Goal: Check status: Check status

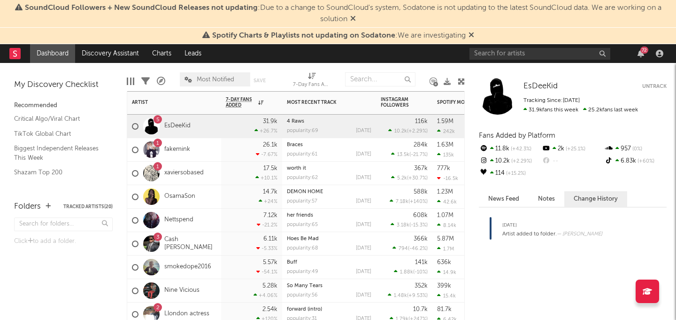
click at [185, 144] on div "1 fakemink" at bounding box center [161, 149] width 58 height 27
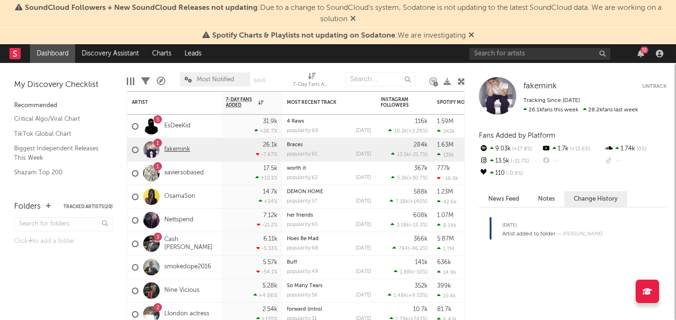
click at [185, 149] on link "fakemink" at bounding box center [177, 150] width 26 height 8
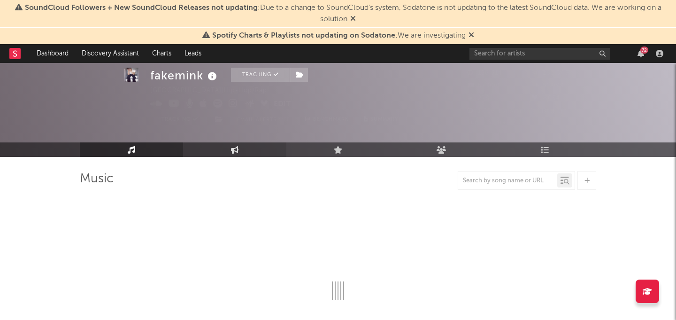
scroll to position [29, 0]
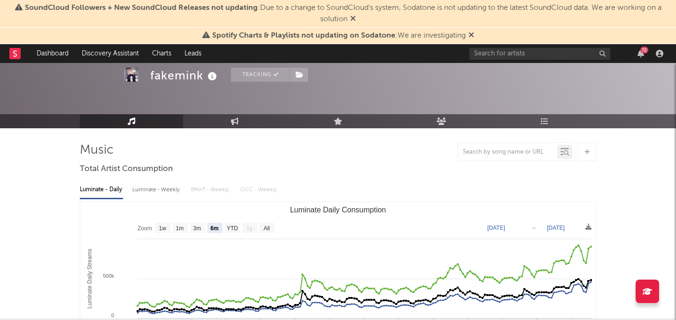
click at [472, 34] on icon at bounding box center [472, 35] width 6 height 8
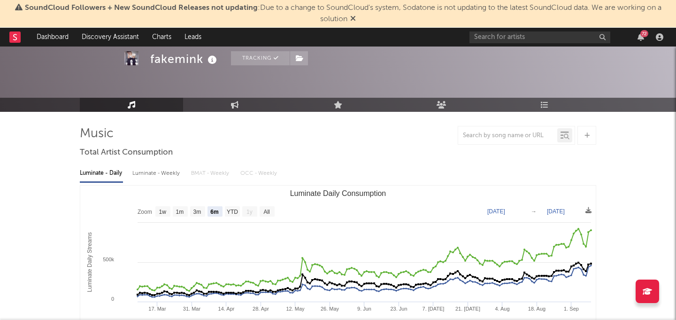
click at [354, 18] on icon at bounding box center [353, 19] width 6 height 8
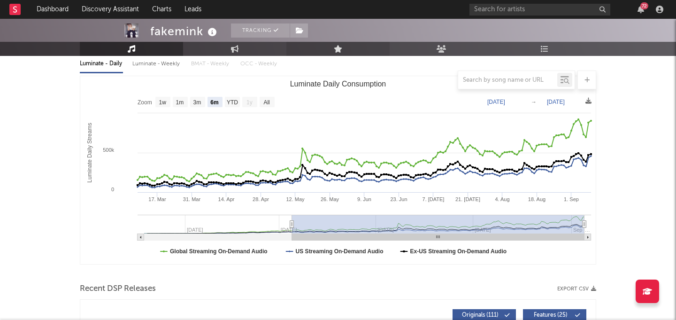
scroll to position [119, 0]
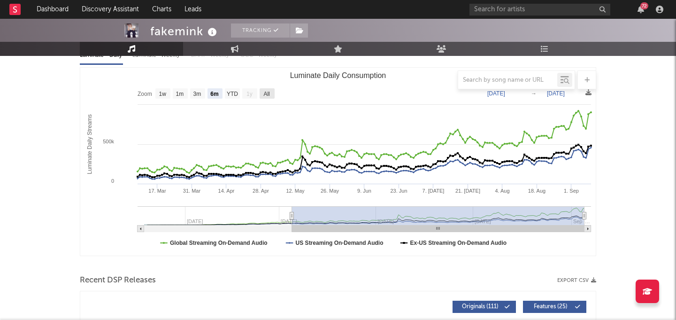
click at [263, 93] on text "All" at bounding box center [266, 94] width 6 height 7
select select "All"
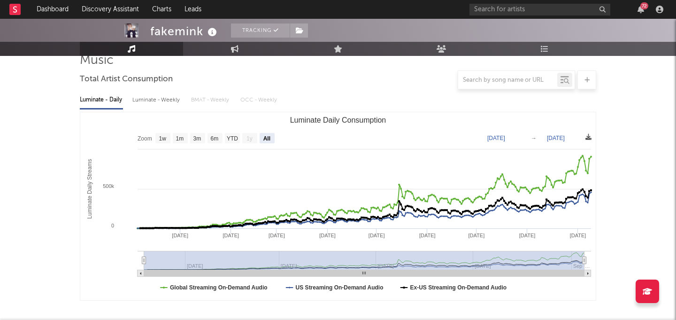
scroll to position [73, 0]
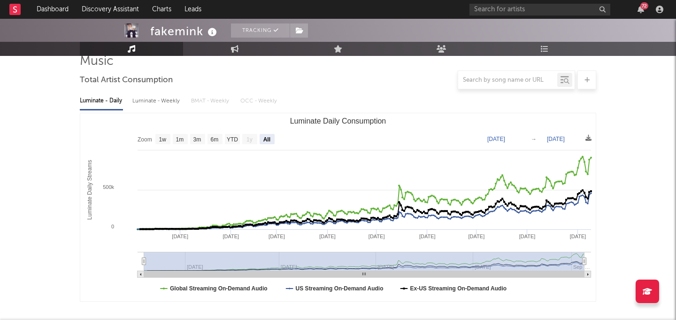
click at [505, 136] on text "[DATE]" at bounding box center [496, 139] width 18 height 7
type input "[DATE]"
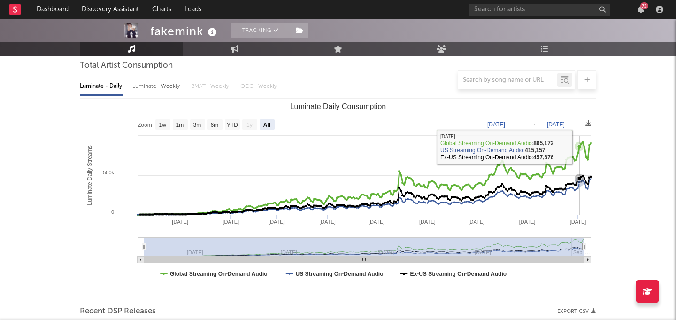
scroll to position [89, 0]
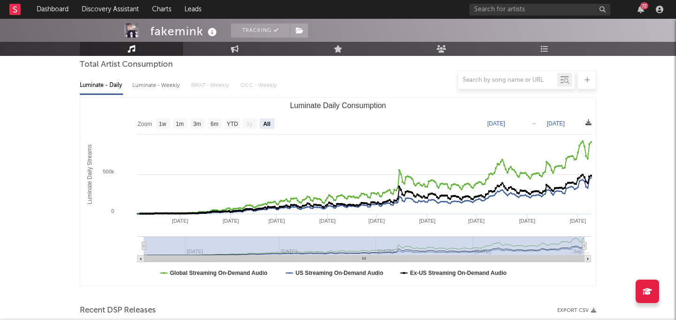
click at [588, 122] on icon at bounding box center [588, 122] width 6 height 6
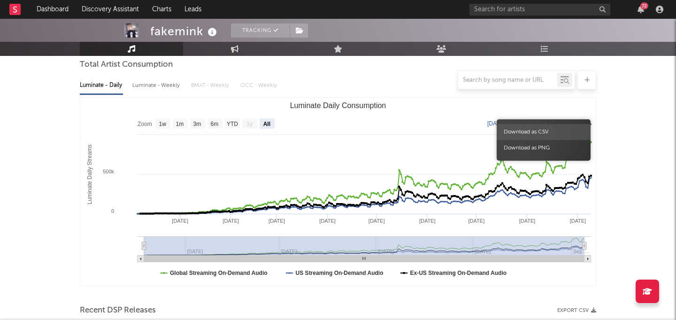
click at [560, 148] on span "Download as PNG" at bounding box center [544, 148] width 94 height 16
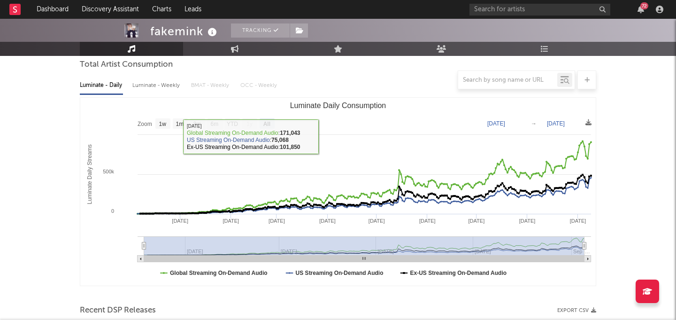
click at [172, 86] on div at bounding box center [338, 79] width 516 height 19
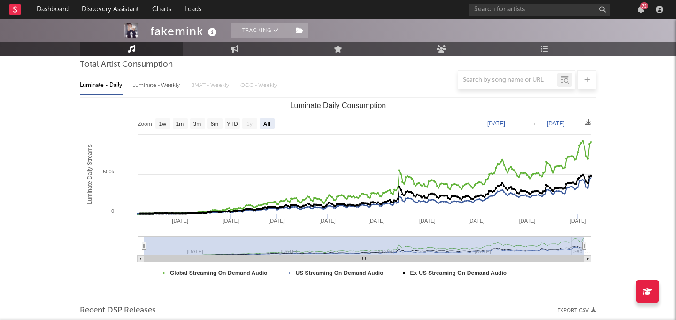
click at [164, 88] on div at bounding box center [338, 79] width 516 height 19
click at [164, 85] on div at bounding box center [338, 79] width 516 height 19
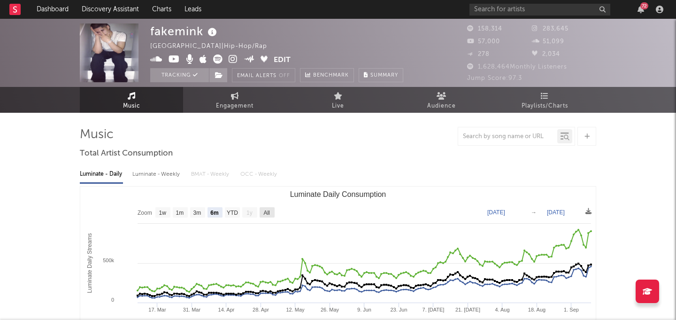
click at [271, 210] on rect "Luminate Daily Consumption" at bounding box center [267, 212] width 15 height 10
select select "All"
type input "[DATE]"
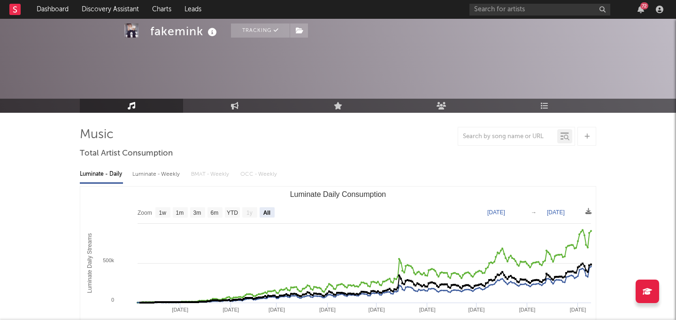
scroll to position [75, 0]
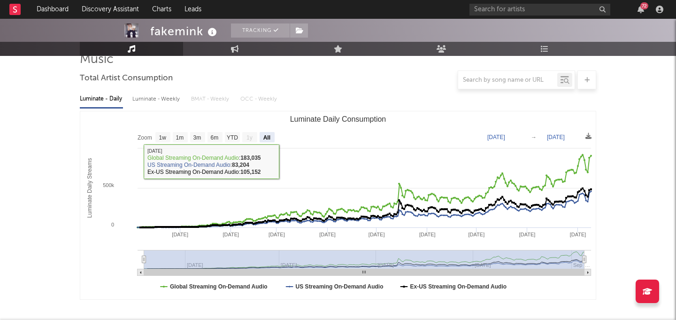
click at [152, 99] on div "Luminate - Weekly" at bounding box center [156, 99] width 49 height 16
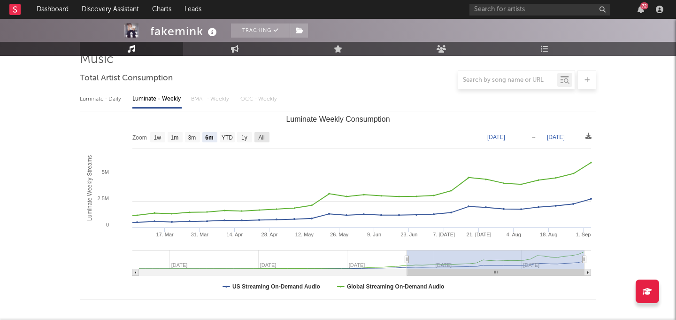
click at [264, 134] on text "All" at bounding box center [261, 137] width 6 height 7
select select "All"
type input "2024-05-30"
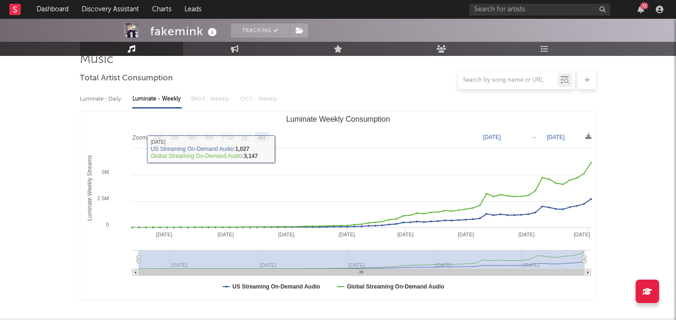
click at [139, 135] on text "Zoom" at bounding box center [139, 137] width 15 height 7
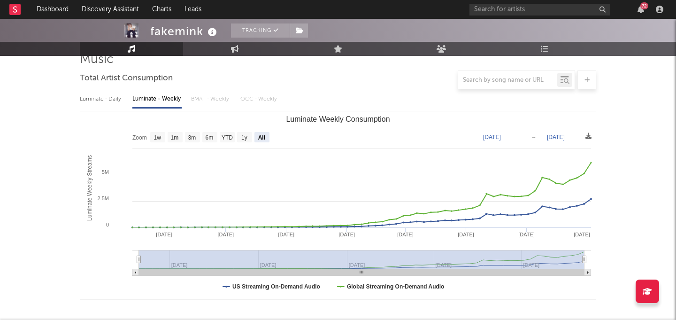
click at [100, 100] on div "Luminate - Daily" at bounding box center [101, 99] width 43 height 16
select select "6m"
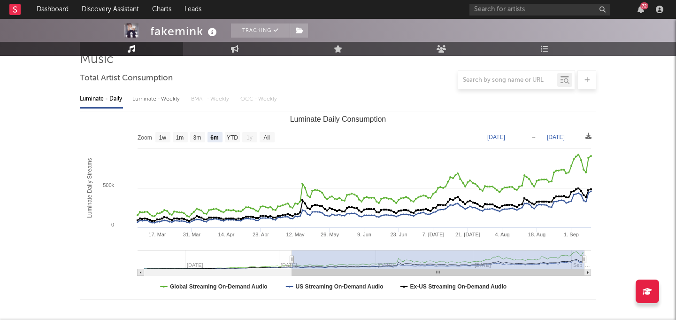
scroll to position [0, 0]
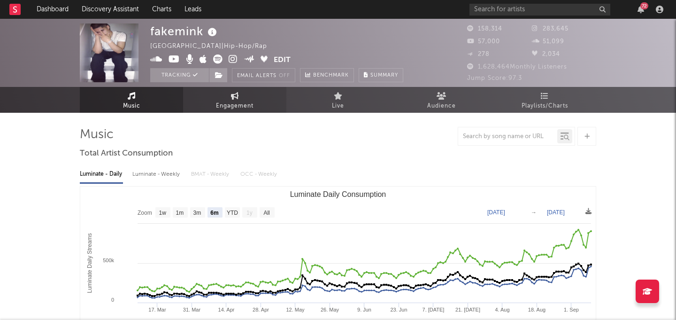
click at [197, 106] on link "Engagement" at bounding box center [234, 100] width 103 height 26
select select "1w"
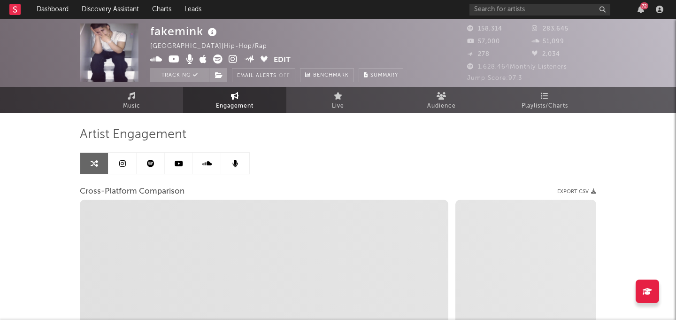
click at [153, 165] on icon at bounding box center [151, 164] width 8 height 8
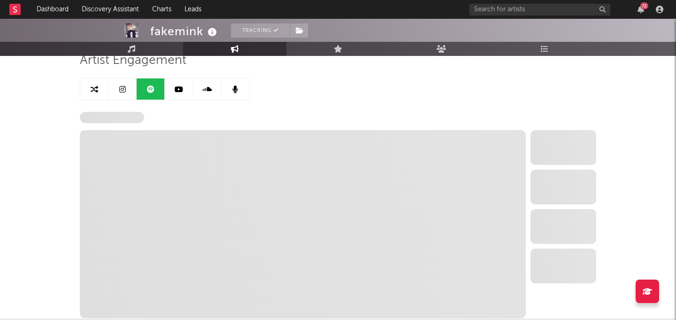
select select "6m"
select select "1w"
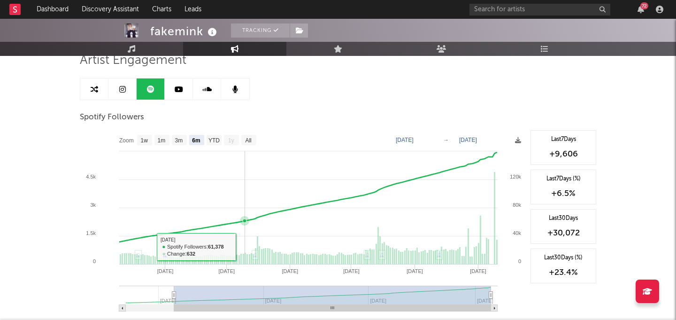
scroll to position [103, 0]
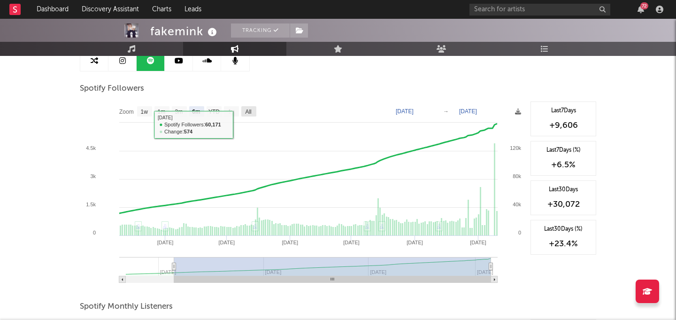
click at [245, 113] on text "All" at bounding box center [248, 111] width 6 height 7
select select "All"
type input "2025-02-10"
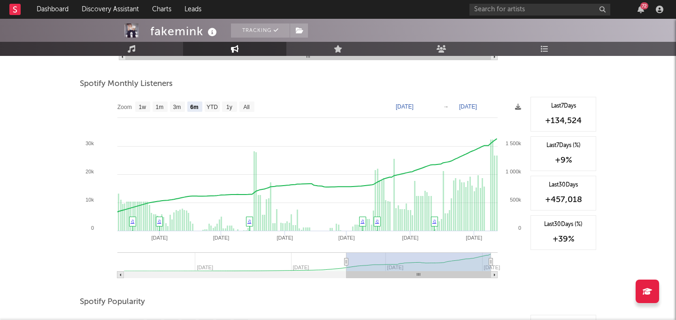
scroll to position [334, 0]
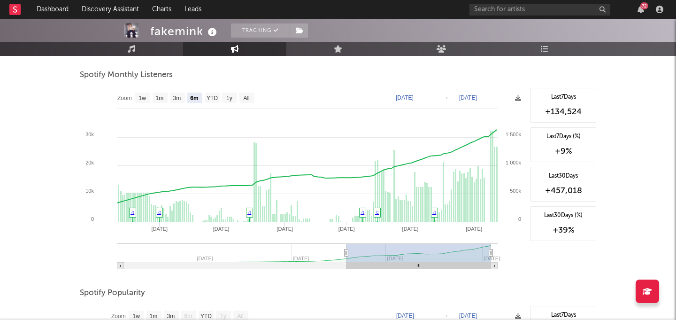
click at [246, 98] on text "All" at bounding box center [246, 98] width 6 height 7
select select "All"
type input "2024-05-27"
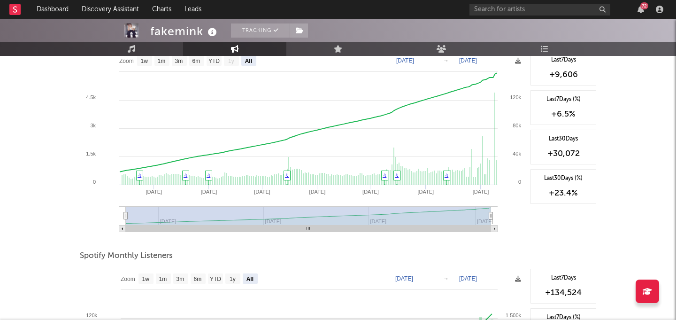
scroll to position [0, 0]
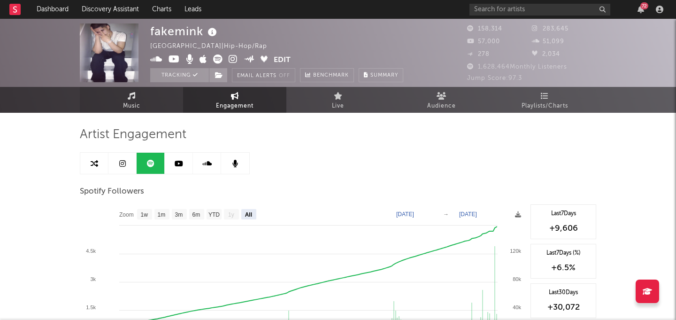
click at [124, 90] on link "Music" at bounding box center [131, 100] width 103 height 26
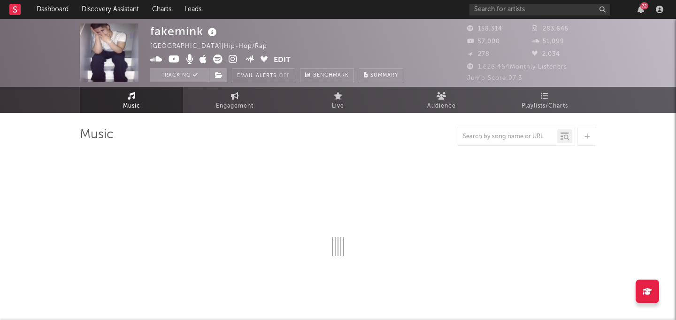
select select "6m"
